Goal: Task Accomplishment & Management: Use online tool/utility

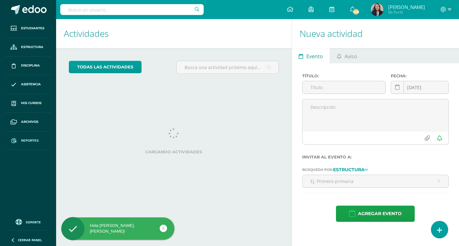
click at [23, 138] on span "Reportes" at bounding box center [30, 140] width 18 height 5
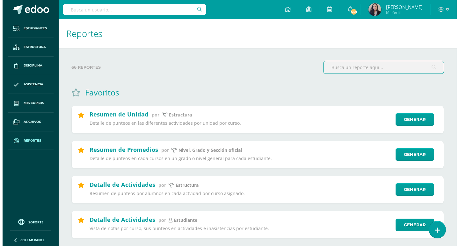
scroll to position [96, 0]
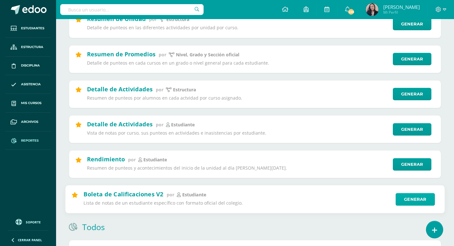
drag, startPoint x: 427, startPoint y: 203, endPoint x: 425, endPoint y: 199, distance: 4.4
click at [427, 202] on div "Boleta de Calificaciones V2 por estudiante Lista de notas de un estudiante espe…" at bounding box center [255, 200] width 380 height 28
click at [425, 198] on link "Generar" at bounding box center [415, 199] width 39 height 13
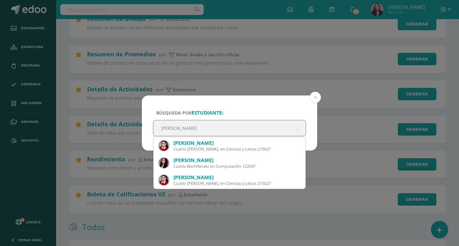
type input "sofia pin"
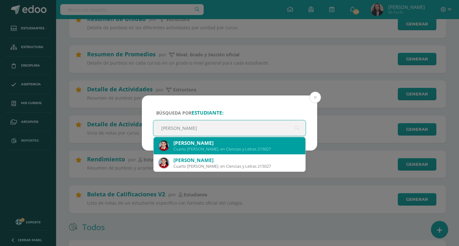
click at [194, 149] on div "Cuarto Bach. en Ciencias y Letras 215027" at bounding box center [236, 149] width 127 height 5
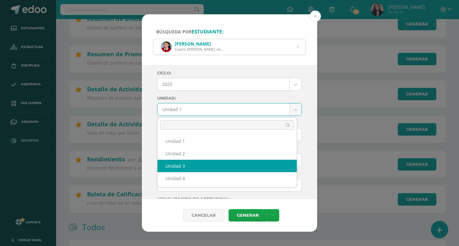
select select "Unidad 3"
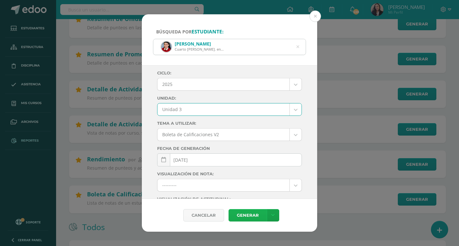
click at [242, 211] on link "Generar" at bounding box center [247, 215] width 38 height 12
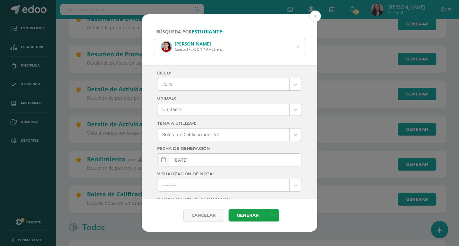
click at [297, 47] on icon at bounding box center [297, 47] width 3 height 16
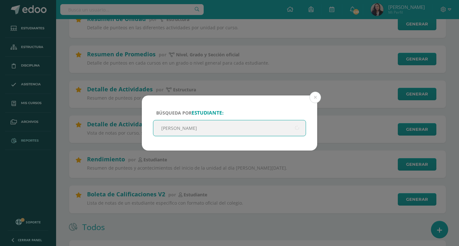
type input "camila bracamonte"
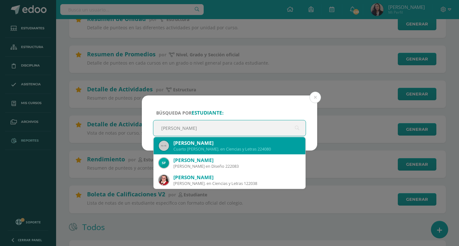
click at [237, 148] on div "Cuarto Bach. en Ciencias y Letras 224080" at bounding box center [236, 149] width 127 height 5
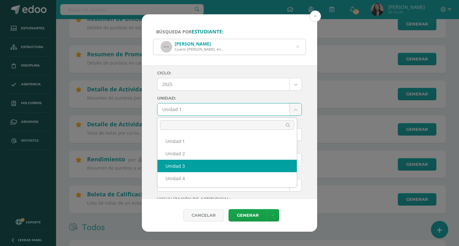
select select "Unidad 3"
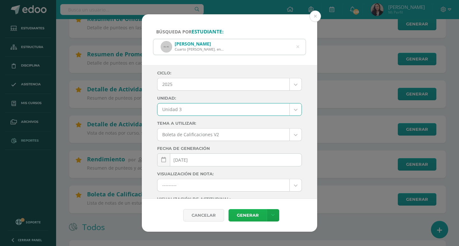
drag, startPoint x: 245, startPoint y: 217, endPoint x: 246, endPoint y: 220, distance: 3.6
click at [246, 220] on link "Generar" at bounding box center [247, 215] width 38 height 12
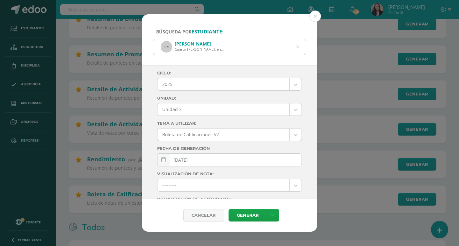
click at [296, 46] on div "Adriana Camila Bracamonte Granados Cuarto Bach. en Ciencias y Letras 224080" at bounding box center [229, 47] width 152 height 16
click at [316, 18] on button at bounding box center [314, 16] width 11 height 11
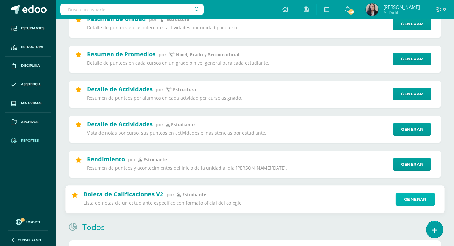
click at [416, 201] on link "Generar" at bounding box center [415, 199] width 39 height 13
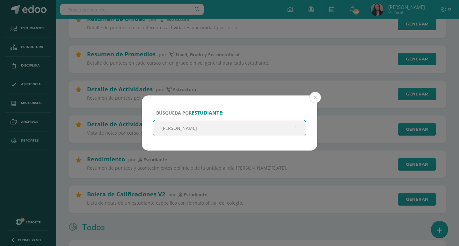
type input "andrea nufio"
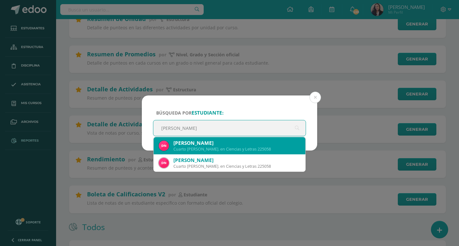
click at [215, 145] on div "Dulce Andrea Nufio Quiñonez" at bounding box center [236, 143] width 127 height 7
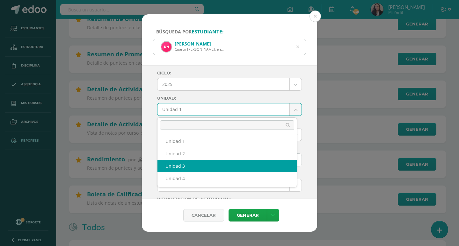
drag, startPoint x: 217, startPoint y: 163, endPoint x: 235, endPoint y: 190, distance: 32.1
select select "Unidad 3"
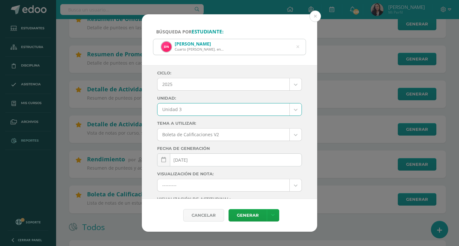
click at [256, 223] on div "Cancelar Generar Descargar como HTML Descargar como PDF Descargar como XLS" at bounding box center [229, 215] width 175 height 33
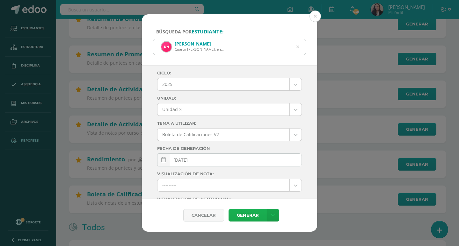
click at [256, 215] on link "Generar" at bounding box center [247, 215] width 38 height 12
click at [299, 48] on icon at bounding box center [297, 47] width 3 height 16
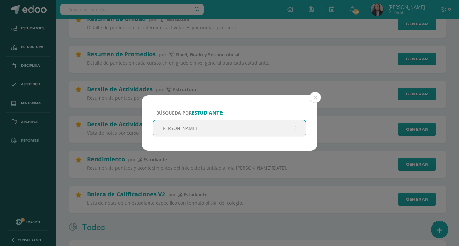
type input "zamboni"
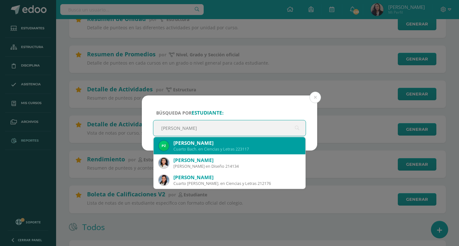
click at [206, 145] on div "Paula Alessandra Zamboni Mejía" at bounding box center [236, 143] width 127 height 7
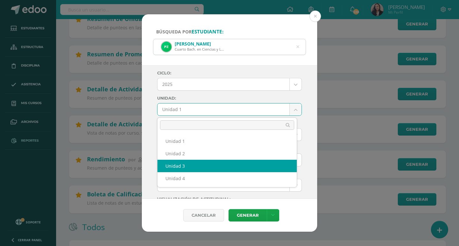
select select "Unidad 3"
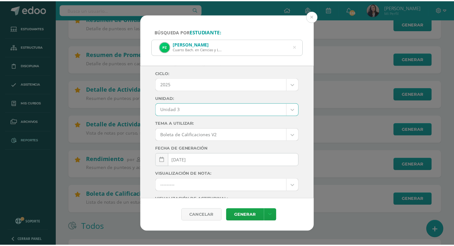
scroll to position [90, 0]
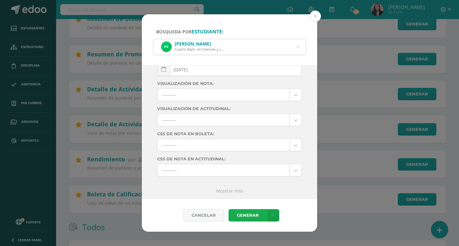
click at [250, 215] on link "Generar" at bounding box center [247, 215] width 38 height 12
click at [299, 47] on icon at bounding box center [297, 46] width 13 height 13
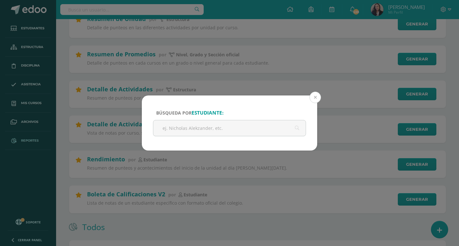
click at [315, 97] on button at bounding box center [314, 97] width 11 height 11
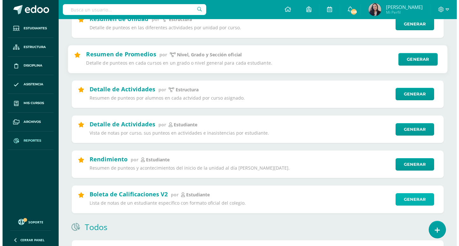
scroll to position [0, 0]
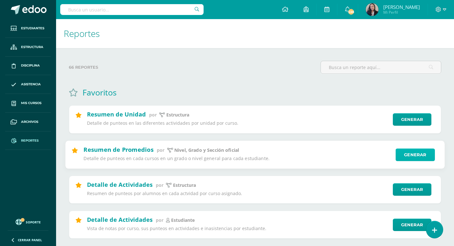
click at [430, 151] on link "Generar" at bounding box center [415, 154] width 39 height 13
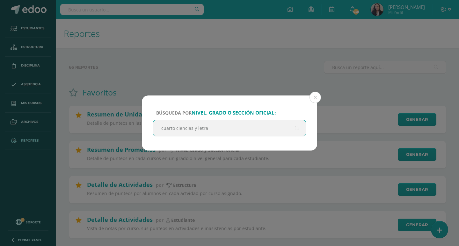
type input "cuarto ciencias y letras"
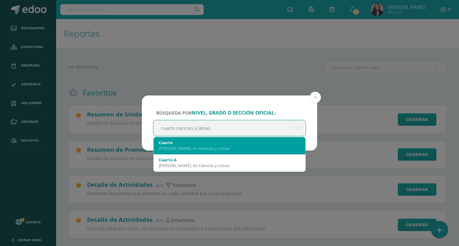
click at [184, 143] on div "Cuarto" at bounding box center [229, 143] width 141 height 6
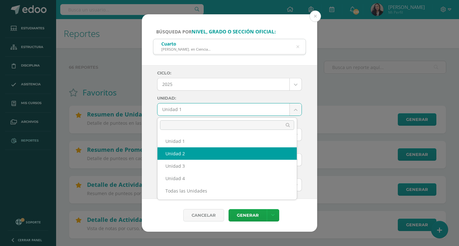
select select "Unidad 2"
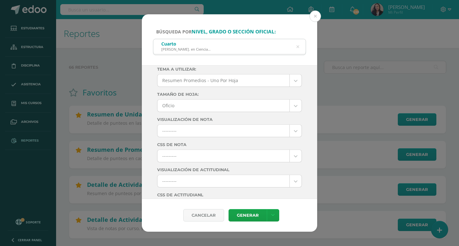
scroll to position [191, 0]
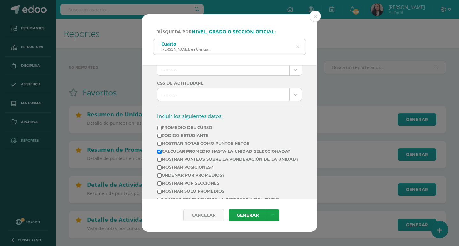
click at [161, 127] on td "Promedio del Curso" at bounding box center [228, 129] width 142 height 8
click at [161, 127] on input "Promedio del Curso" at bounding box center [159, 128] width 4 height 4
checkbox input "true"
click at [160, 170] on input "Mostrar posiciones?" at bounding box center [159, 168] width 4 height 4
checkbox input "true"
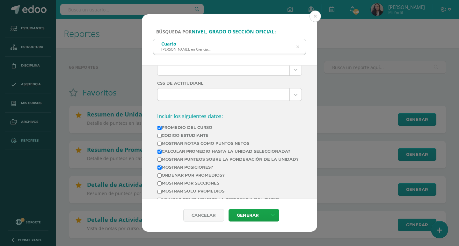
click at [159, 178] on input "Ordenar por promedios?" at bounding box center [159, 176] width 4 height 4
checkbox input "true"
click at [259, 220] on link "Generar" at bounding box center [247, 215] width 38 height 12
click at [317, 18] on button at bounding box center [314, 16] width 11 height 11
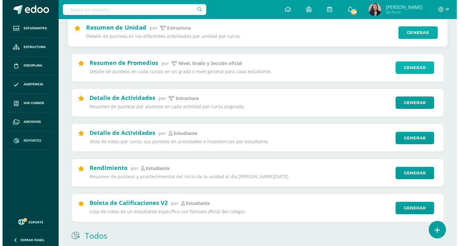
scroll to position [159, 0]
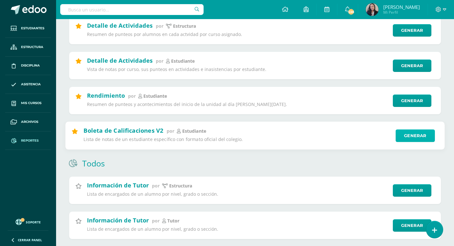
click at [418, 136] on link "Generar" at bounding box center [415, 136] width 39 height 13
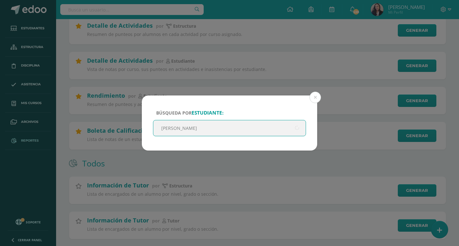
type input "Ximena Quiñonez"
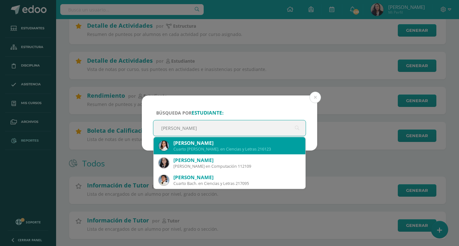
click at [211, 140] on div "Stephanie Ximena Quiñónez Toco" at bounding box center [236, 143] width 127 height 7
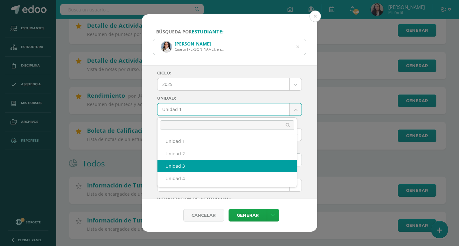
select select "Unidad 3"
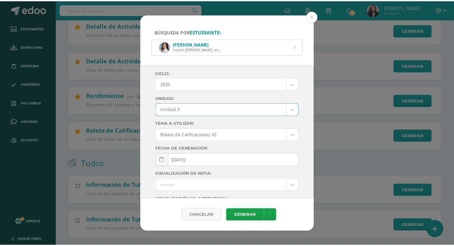
scroll to position [90, 0]
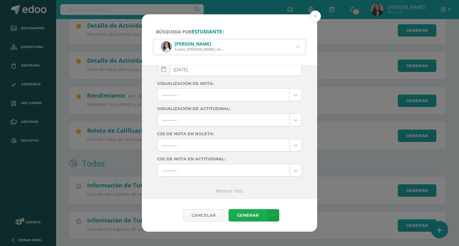
click at [249, 213] on link "Generar" at bounding box center [247, 215] width 38 height 12
click at [316, 18] on button at bounding box center [314, 16] width 11 height 11
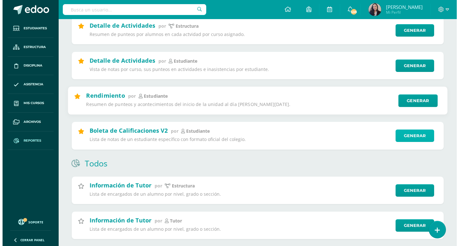
scroll to position [32, 0]
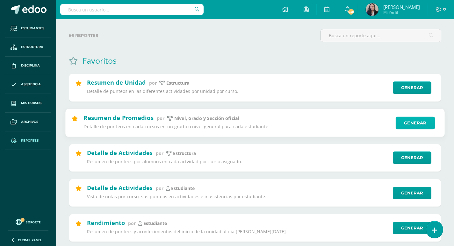
click at [414, 120] on link "Generar" at bounding box center [415, 123] width 39 height 13
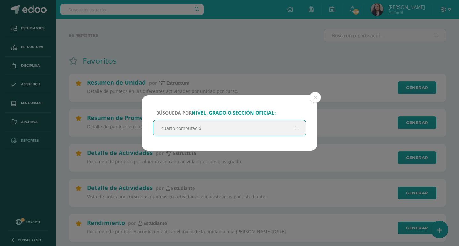
type input "cuarto computación"
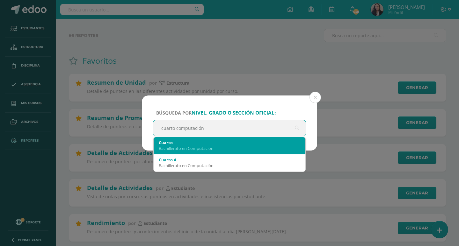
drag, startPoint x: 204, startPoint y: 142, endPoint x: 200, endPoint y: 136, distance: 7.5
click at [203, 141] on div "Cuarto" at bounding box center [229, 143] width 141 height 6
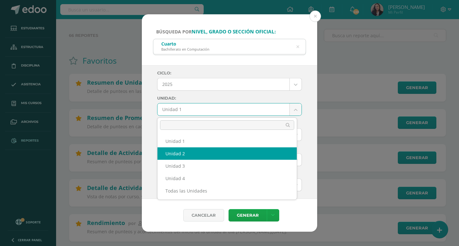
select select "Unidad 2"
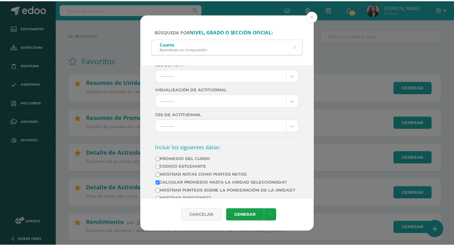
scroll to position [191, 0]
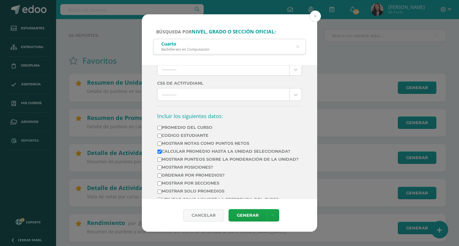
click at [159, 127] on input "Promedio del Curso" at bounding box center [159, 128] width 4 height 4
checkbox input "true"
click at [158, 170] on input "Mostrar posiciones?" at bounding box center [159, 168] width 4 height 4
checkbox input "true"
drag, startPoint x: 159, startPoint y: 179, endPoint x: 209, endPoint y: 195, distance: 52.4
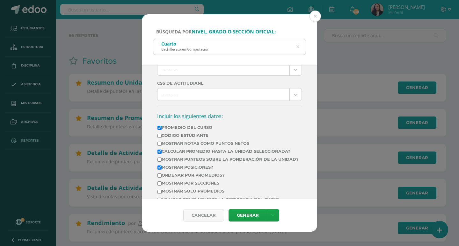
click at [160, 178] on input "Ordenar por promedios?" at bounding box center [159, 176] width 4 height 4
checkbox input "true"
click at [241, 213] on link "Generar" at bounding box center [247, 215] width 38 height 12
click at [247, 208] on div "Cancelar Generar Descargar como HTML Descargar como PDF Descargar como XLS" at bounding box center [229, 215] width 175 height 33
click at [316, 19] on button at bounding box center [314, 16] width 11 height 11
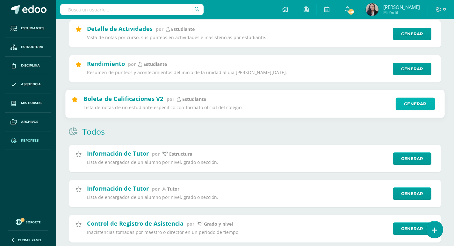
click at [408, 105] on link "Generar" at bounding box center [415, 104] width 39 height 13
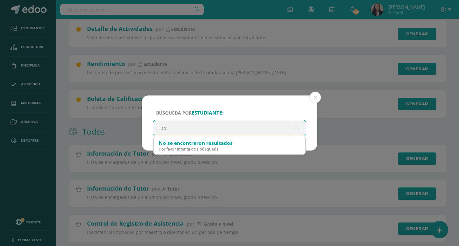
type input "s"
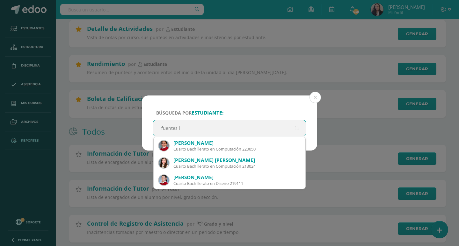
type input "fuentes lo"
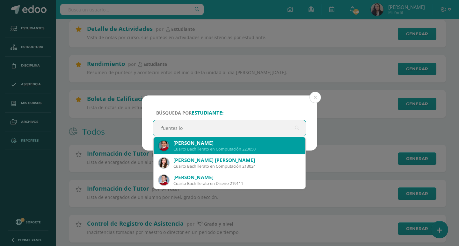
click at [225, 141] on div "Sofia Hayde Fuentes López" at bounding box center [236, 143] width 127 height 7
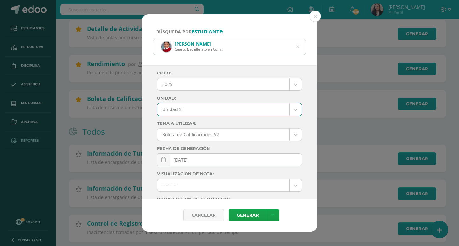
select select "Unidad 3"
click at [243, 216] on link "Generar" at bounding box center [247, 215] width 38 height 12
click at [298, 47] on icon at bounding box center [297, 47] width 3 height 16
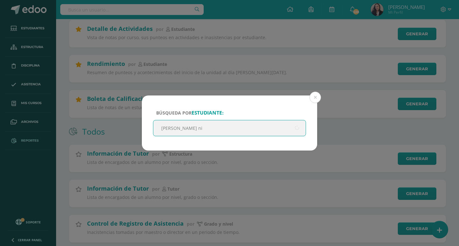
type input "folgar nij"
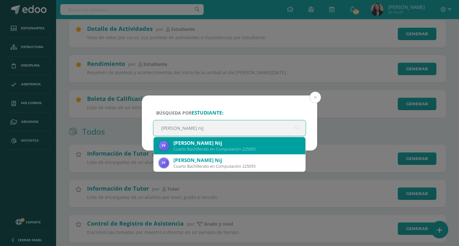
click at [218, 150] on div "Cuarto Bachillerato en Computación 225055" at bounding box center [236, 149] width 127 height 5
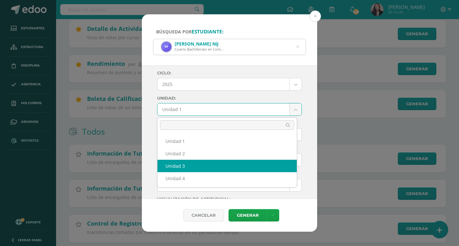
select select "Unidad 3"
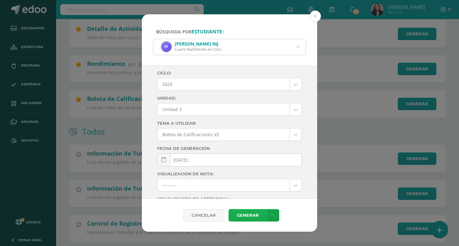
click at [246, 220] on link "Generar" at bounding box center [247, 215] width 38 height 12
click at [300, 48] on div "Tomy Dayanna Folgar Nij Cuarto Bachillerato en Computación 225055" at bounding box center [229, 47] width 152 height 16
click at [317, 16] on button at bounding box center [314, 16] width 11 height 11
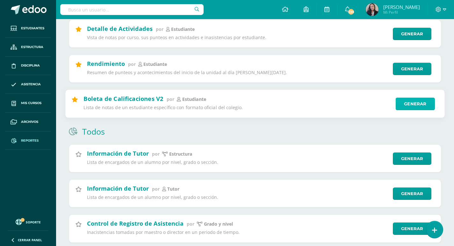
click at [419, 105] on link "Generar" at bounding box center [415, 104] width 39 height 13
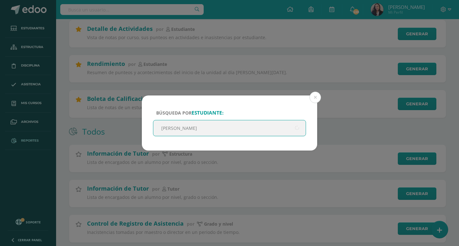
type input "vicente"
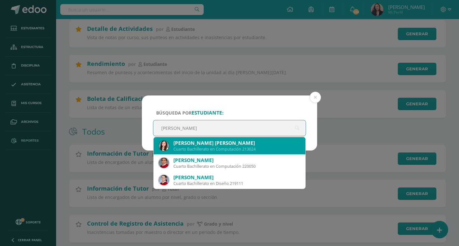
click at [189, 144] on div "Jimena Rocío Vicente León" at bounding box center [236, 143] width 127 height 7
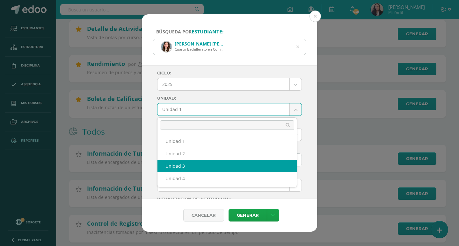
select select "Unidad 3"
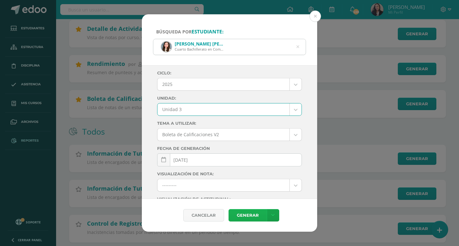
click at [243, 220] on link "Generar" at bounding box center [247, 215] width 38 height 12
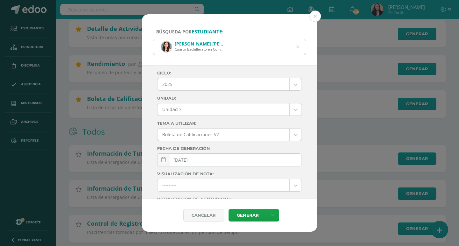
click at [297, 46] on icon at bounding box center [297, 47] width 3 height 16
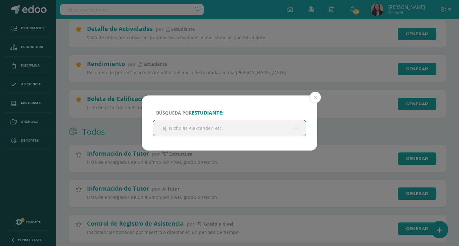
click at [318, 93] on div "Búsqueda por estudiante: vicente Cancelar Generar Descargar como HTML Descargar…" at bounding box center [229, 123] width 459 height 246
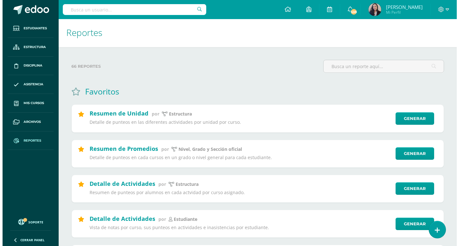
scroll to position [0, 0]
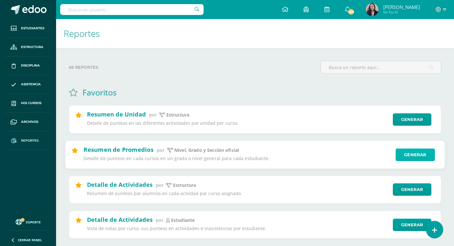
click at [415, 152] on link "Generar" at bounding box center [415, 154] width 39 height 13
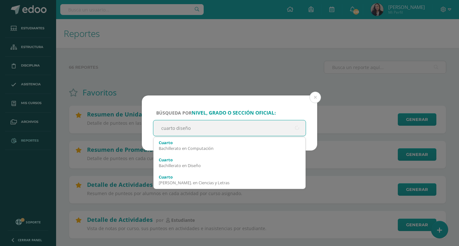
type input "cuarto diseño"
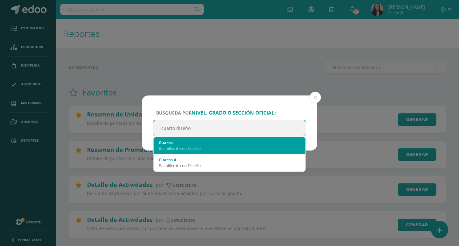
drag, startPoint x: 159, startPoint y: 146, endPoint x: 155, endPoint y: 146, distance: 3.6
click at [157, 146] on div "Cuarto Bachillerato en Diseño" at bounding box center [230, 145] width 152 height 17
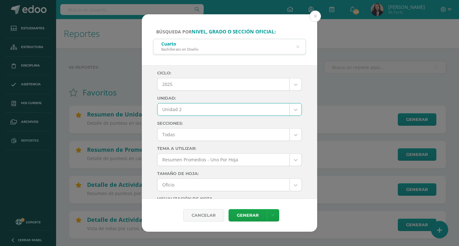
select select "Unidad 2"
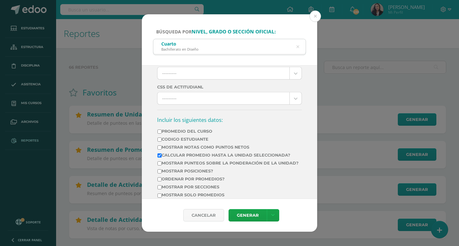
scroll to position [255, 0]
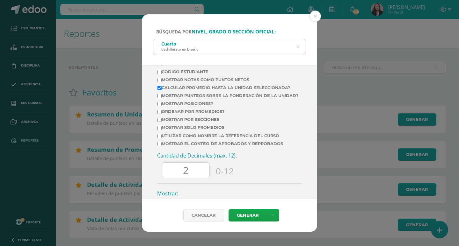
click at [161, 109] on td "Mostrar posiciones?" at bounding box center [228, 105] width 142 height 8
click at [158, 109] on td "Mostrar posiciones?" at bounding box center [228, 105] width 142 height 8
click at [161, 106] on input "Mostrar posiciones?" at bounding box center [159, 104] width 4 height 4
checkbox input "true"
click at [161, 114] on input "Ordenar por promedios?" at bounding box center [159, 112] width 4 height 4
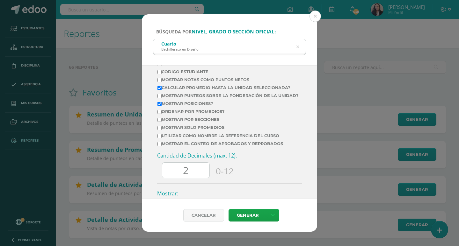
checkbox input "true"
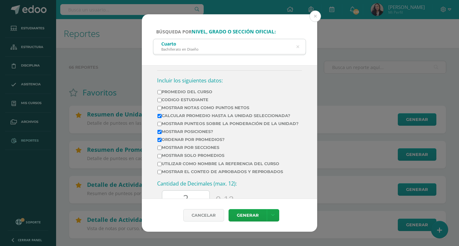
scroll to position [191, 0]
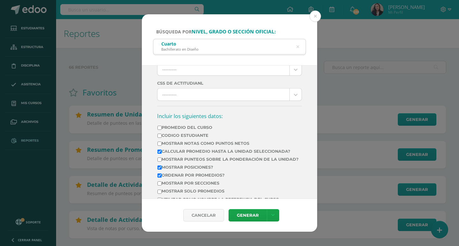
click at [162, 127] on label "Promedio del Curso" at bounding box center [227, 127] width 141 height 5
click at [162, 127] on input "Promedio del Curso" at bounding box center [159, 128] width 4 height 4
checkbox input "true"
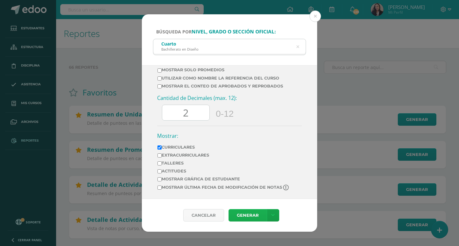
click at [243, 212] on link "Generar" at bounding box center [247, 215] width 38 height 12
